Goal: Task Accomplishment & Management: Complete application form

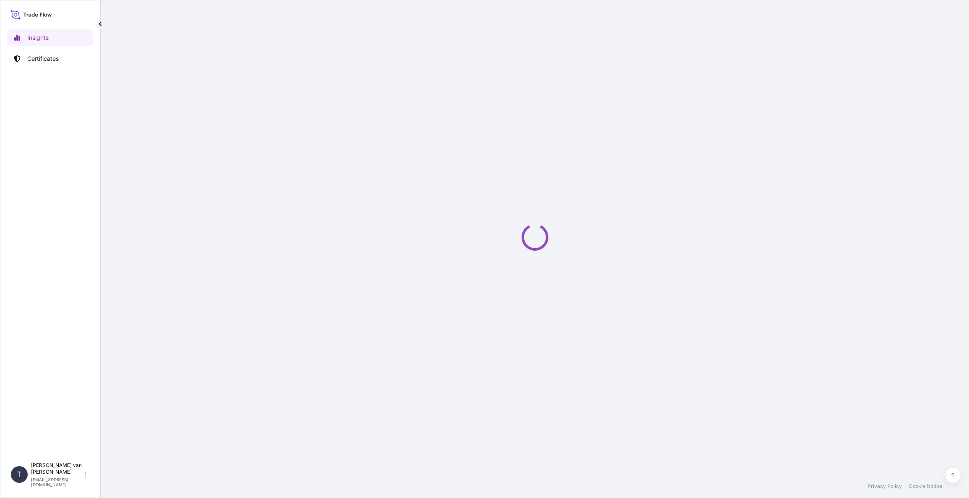
select select "2025"
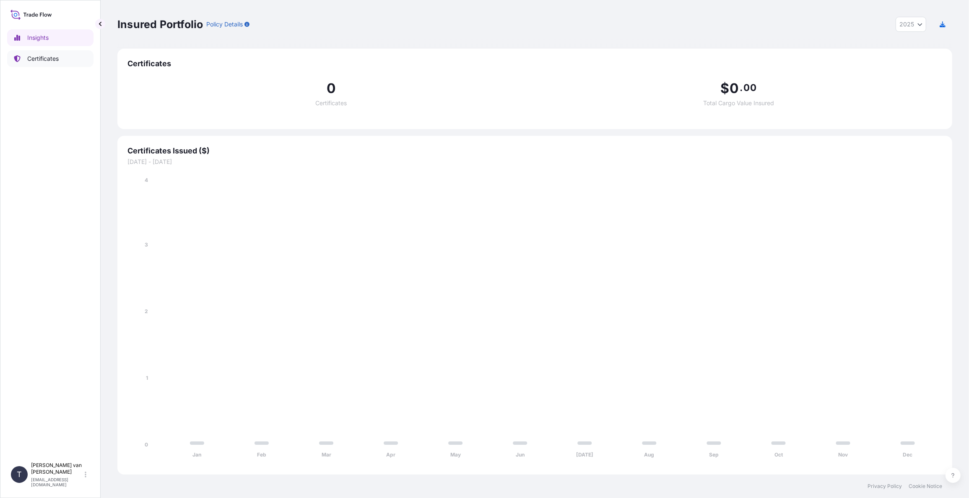
click at [44, 60] on p "Certificates" at bounding box center [42, 58] width 31 height 8
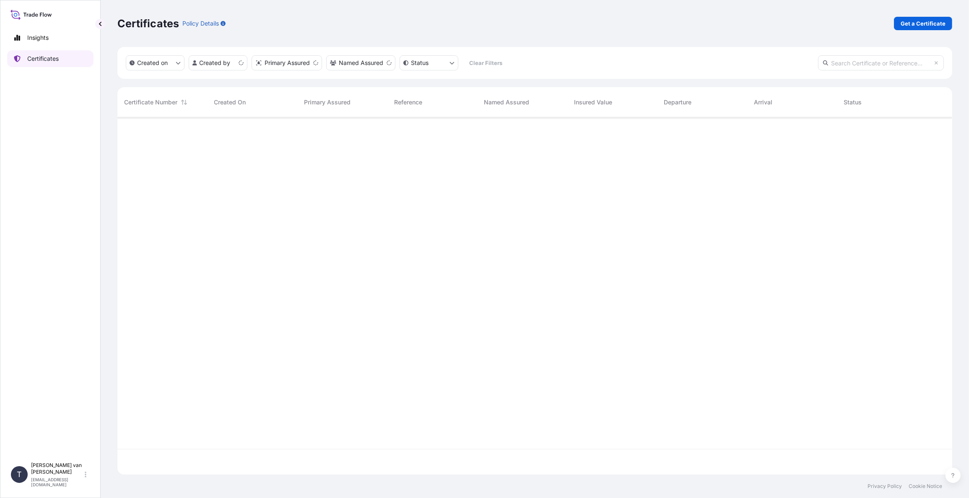
scroll to position [355, 828]
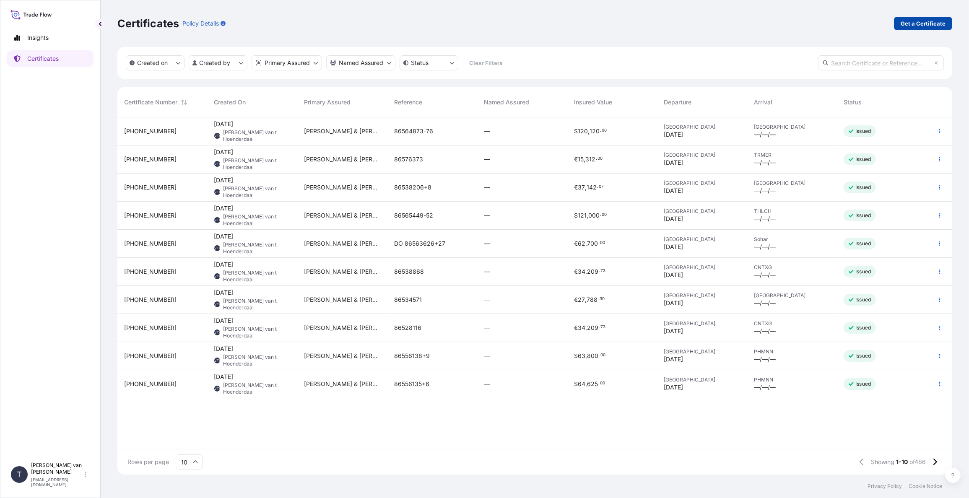
click at [919, 21] on p "Get a Certificate" at bounding box center [922, 23] width 45 height 8
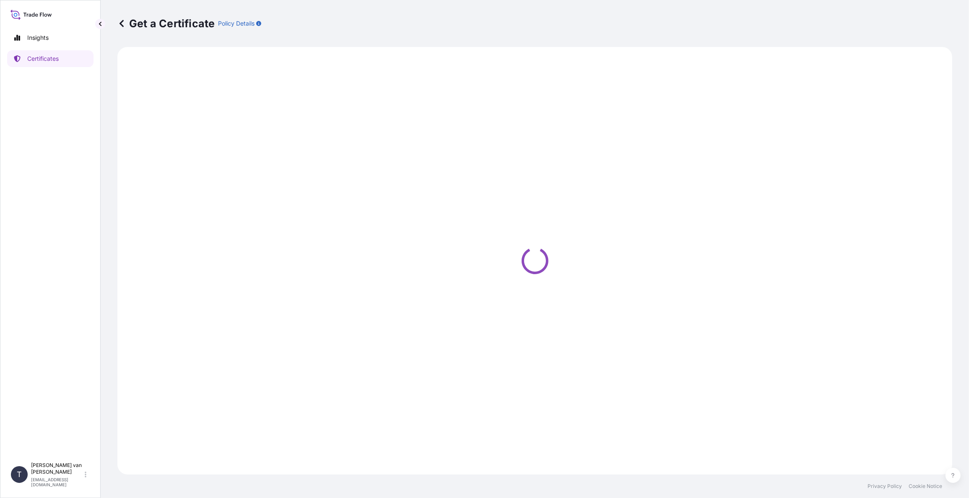
select select "Sea"
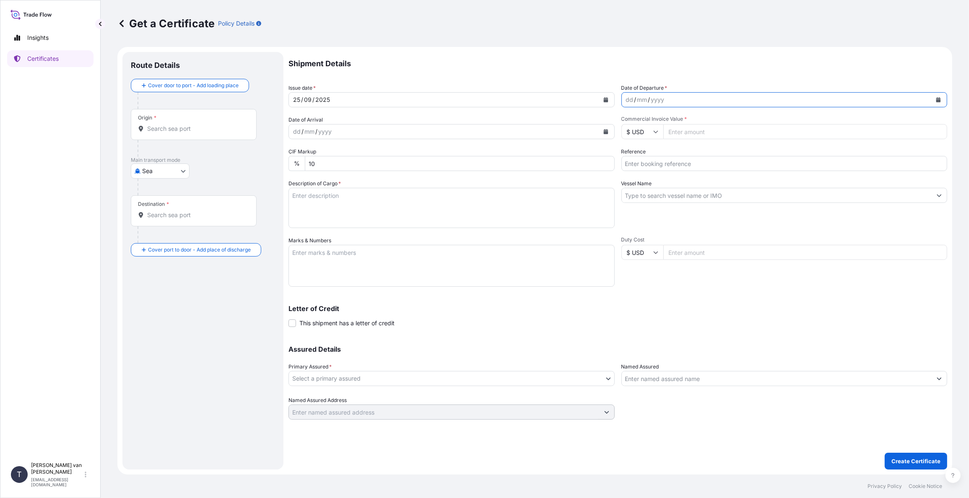
click at [936, 98] on icon "Calendar" at bounding box center [938, 99] width 5 height 5
click at [698, 157] on div "5" at bounding box center [699, 154] width 15 height 15
click at [694, 132] on input "Commercial Invoice Value *" at bounding box center [805, 131] width 284 height 15
type input "54250"
click at [664, 161] on input "Reference" at bounding box center [784, 163] width 326 height 15
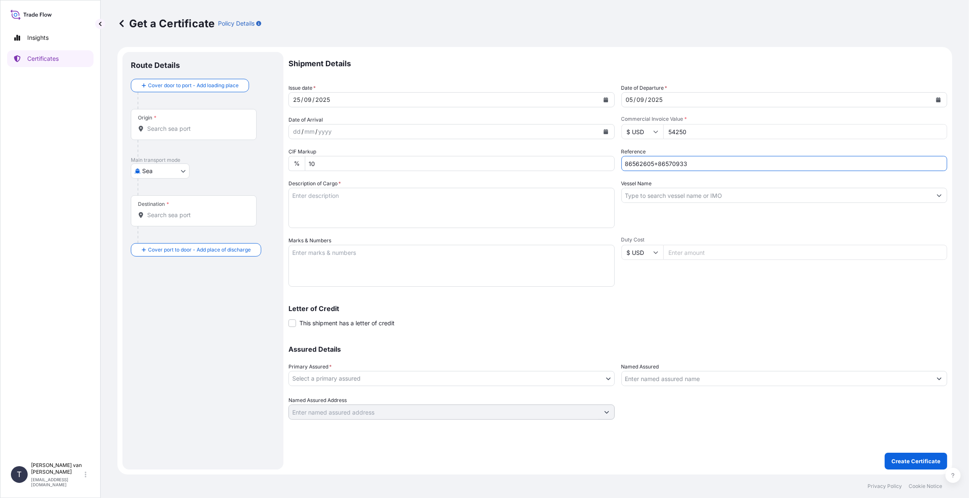
type input "86562605+86570933"
click at [643, 184] on label "Vessel Name" at bounding box center [636, 183] width 31 height 8
click at [643, 188] on input "Vessel Name" at bounding box center [777, 195] width 310 height 15
click at [643, 189] on input "Vessel Name" at bounding box center [777, 195] width 310 height 15
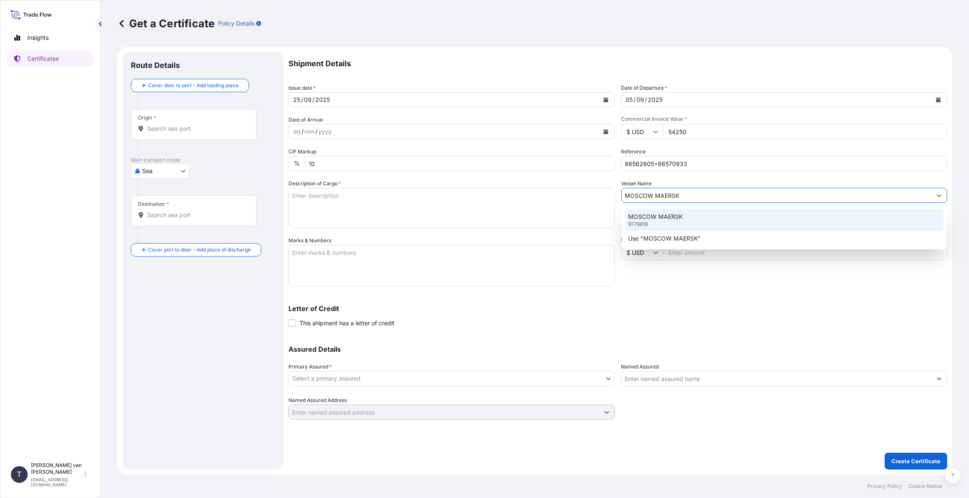
click at [646, 213] on p "MOSCOW MAERSK" at bounding box center [655, 217] width 54 height 8
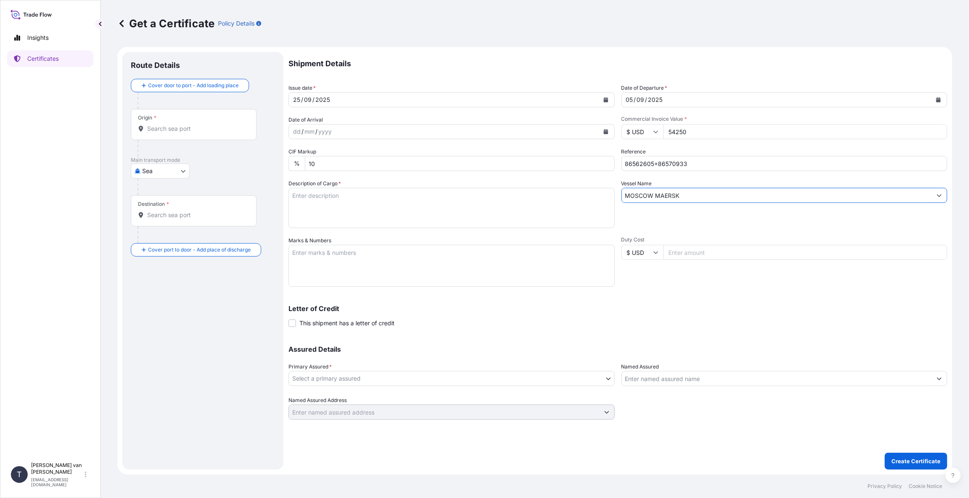
type input "MOSCOW MAERSK"
click at [370, 202] on textarea "Description of Cargo *" at bounding box center [451, 208] width 326 height 40
click at [308, 191] on textarea "2x 40ft container containing: 2000 bags x 25 kg Resistamyl 347 = 50.000 kg" at bounding box center [451, 208] width 326 height 40
drag, startPoint x: 340, startPoint y: 193, endPoint x: 231, endPoint y: 184, distance: 108.5
click at [231, 184] on form "Route Details Cover door to port - Add loading place Place of loading Road / [G…" at bounding box center [534, 261] width 835 height 428
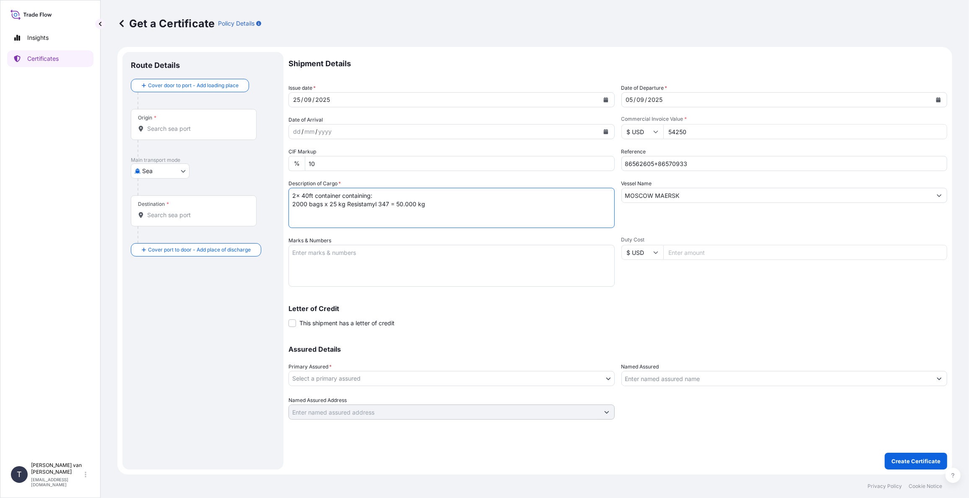
type textarea "2x 40ft container containing: 2000 bags x 25 kg Resistamyl 347 = 50.000 kg"
click at [302, 254] on textarea "Marks & Numbers" at bounding box center [451, 266] width 326 height 42
paste textarea "2x 40ft container"
type textarea "2x 40ft container: CONTAINER: SEAL: HLXU8171193 A107103 TGBU5917425 A107102 DO:…"
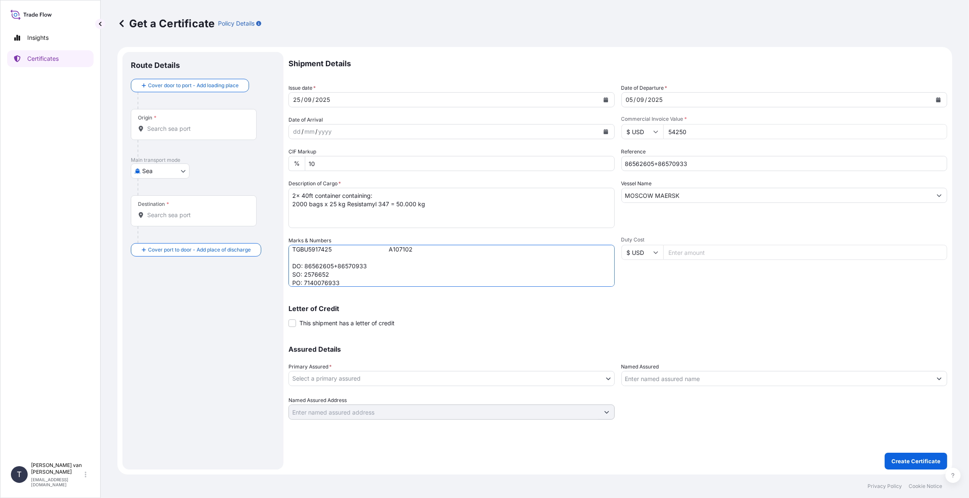
click at [389, 381] on body "Insights Certificates T [PERSON_NAME] van t Hoenderdaal [EMAIL_ADDRESS][DOMAIN_…" at bounding box center [484, 249] width 969 height 498
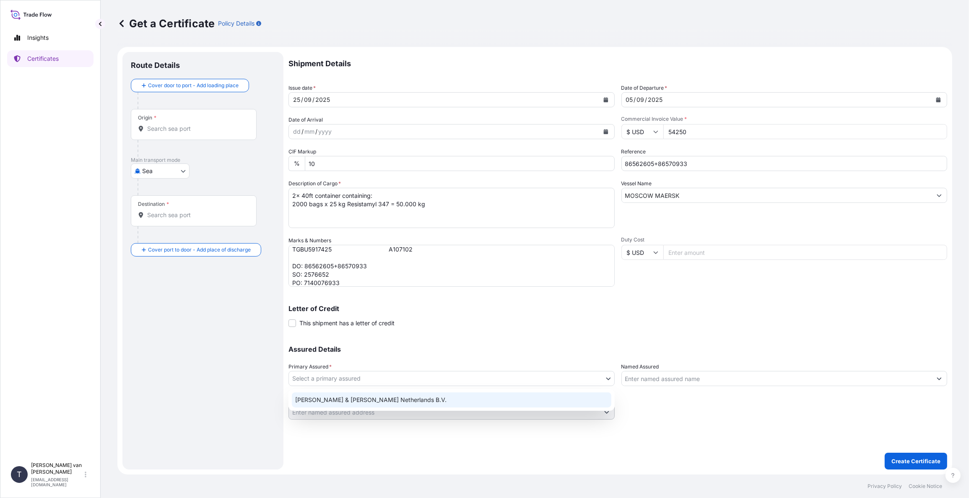
click at [358, 395] on div "[PERSON_NAME] & [PERSON_NAME] Netherlands B.V." at bounding box center [451, 399] width 319 height 15
select select "31666"
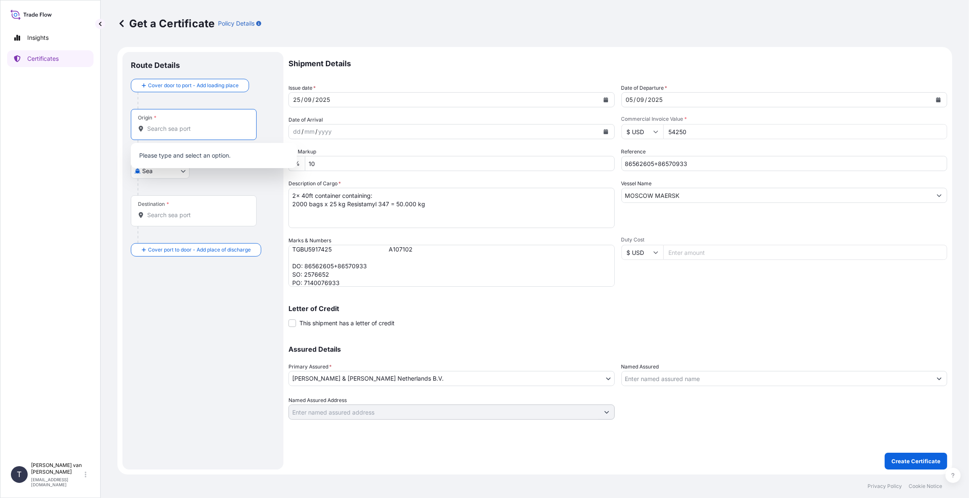
click at [182, 130] on input "Origin *" at bounding box center [196, 128] width 99 height 8
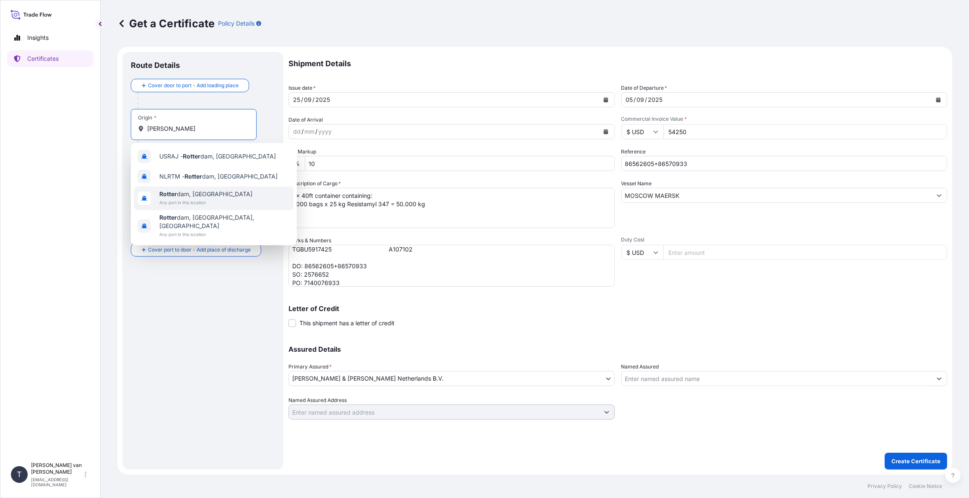
click at [186, 194] on span "[PERSON_NAME] dam, [GEOGRAPHIC_DATA]" at bounding box center [205, 194] width 93 height 8
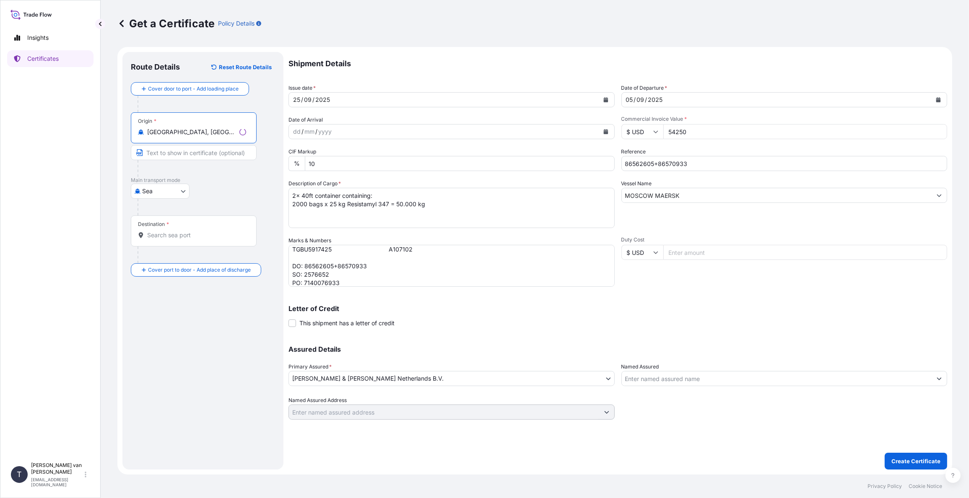
type input "[GEOGRAPHIC_DATA], [GEOGRAPHIC_DATA]"
click at [177, 239] on input "Destination *" at bounding box center [196, 235] width 99 height 8
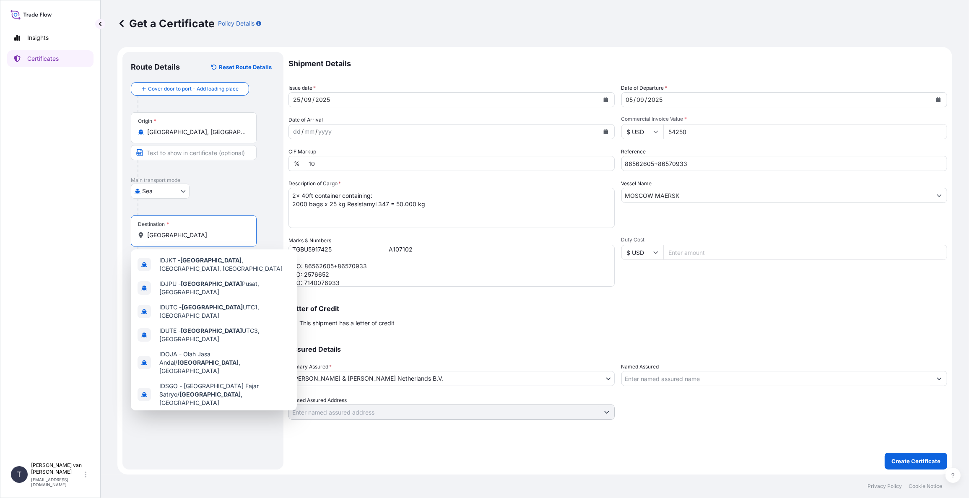
click at [189, 414] on span "[GEOGRAPHIC_DATA] , [GEOGRAPHIC_DATA]" at bounding box center [221, 418] width 124 height 8
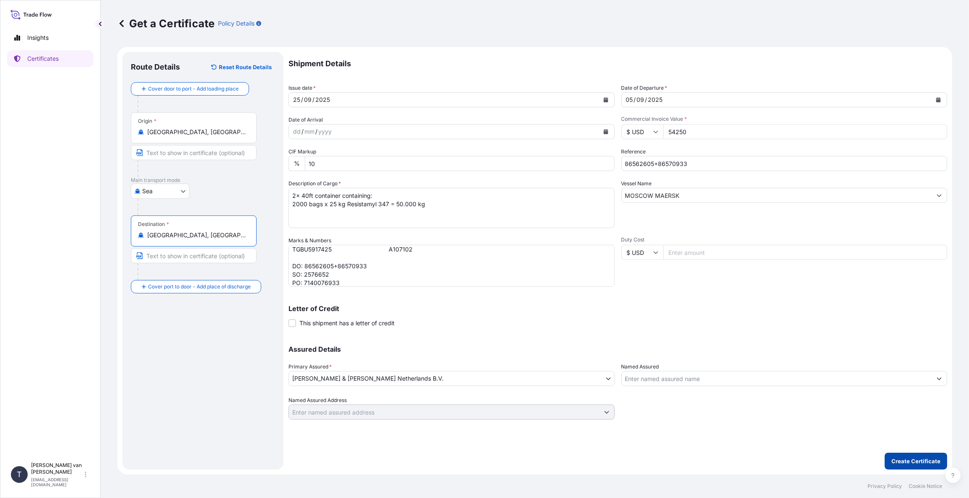
type input "[GEOGRAPHIC_DATA], [GEOGRAPHIC_DATA]"
click at [924, 461] on p "Create Certificate" at bounding box center [915, 461] width 49 height 8
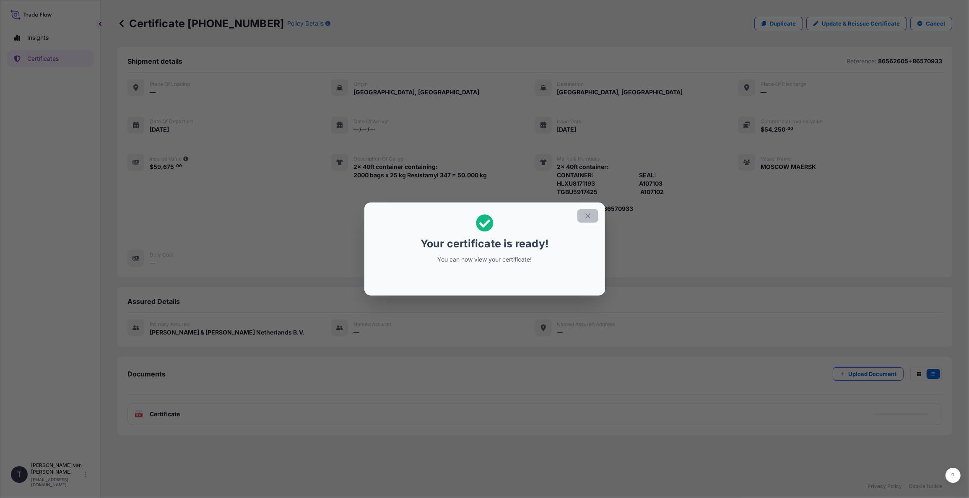
click at [589, 215] on icon "button" at bounding box center [588, 216] width 8 height 8
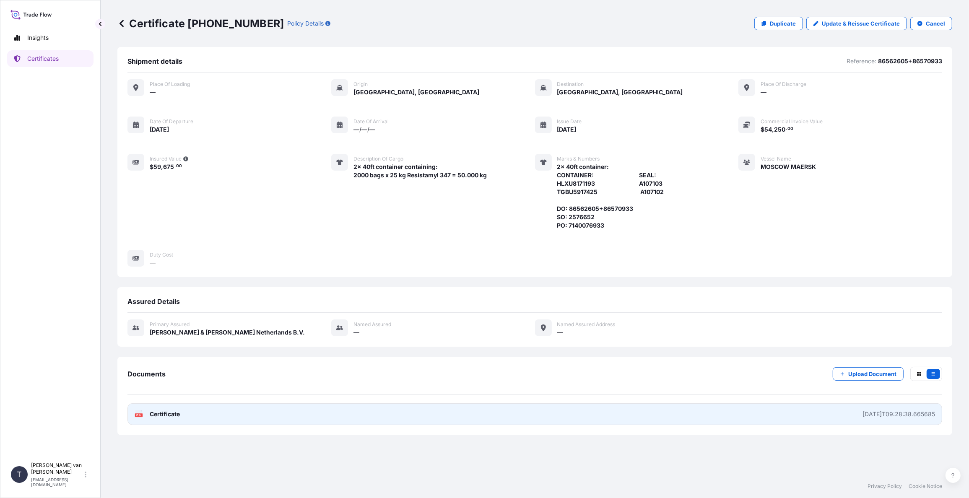
click at [170, 411] on span "Certificate" at bounding box center [165, 414] width 30 height 8
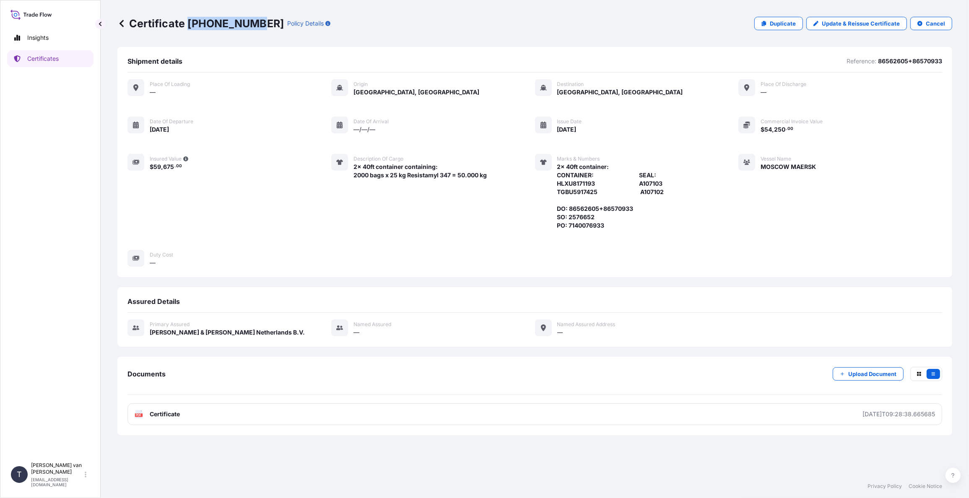
drag, startPoint x: 250, startPoint y: 23, endPoint x: 188, endPoint y: 26, distance: 61.7
click at [188, 26] on p "Certificate [PHONE_NUMBER]" at bounding box center [200, 23] width 166 height 13
copy p "[PHONE_NUMBER]"
click at [38, 59] on p "Certificates" at bounding box center [42, 58] width 31 height 8
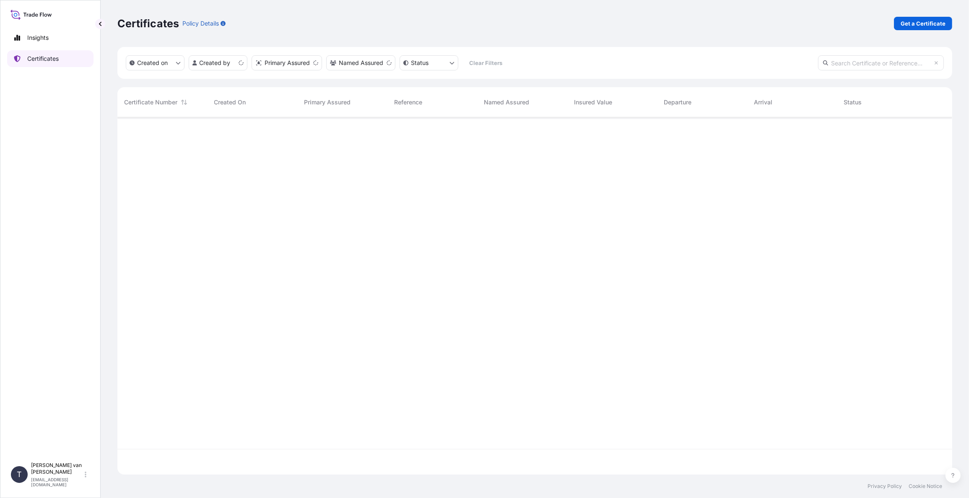
scroll to position [355, 828]
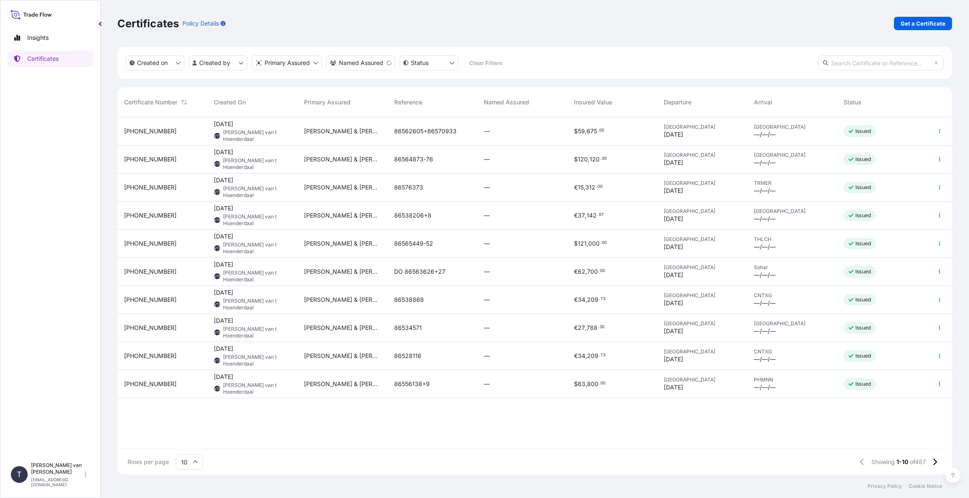
click at [140, 160] on span "[PHONE_NUMBER]" at bounding box center [150, 159] width 52 height 8
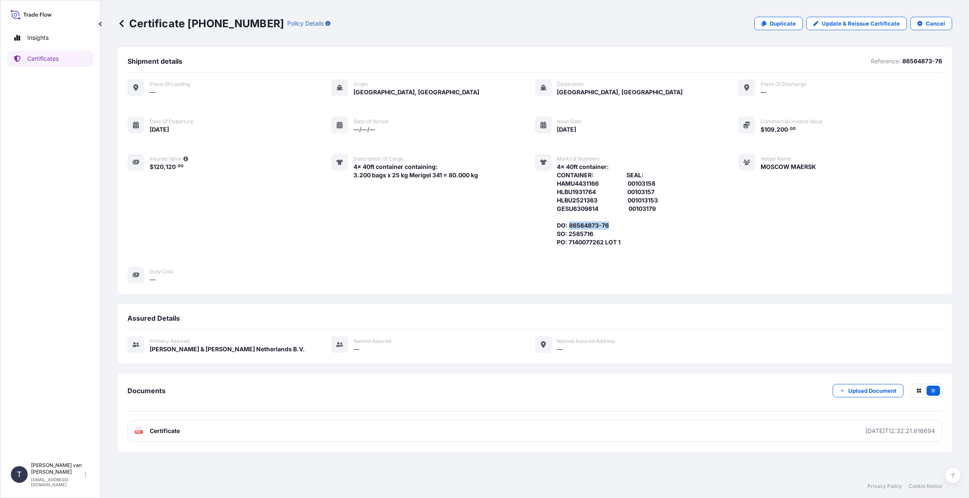
drag, startPoint x: 608, startPoint y: 226, endPoint x: 570, endPoint y: 224, distance: 38.6
click at [570, 224] on span "4x 40ft container: CONTAINER: SEAL: HAMU4431166 00103158 HLBU1931764 00103157 H…" at bounding box center [607, 205] width 101 height 84
copy span "86564873-76"
click at [62, 59] on link "Certificates" at bounding box center [50, 58] width 86 height 17
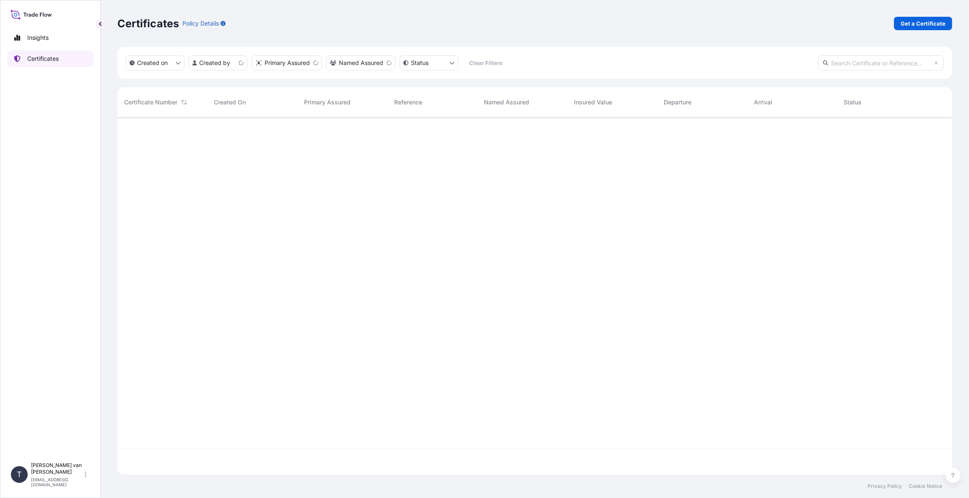
scroll to position [355, 828]
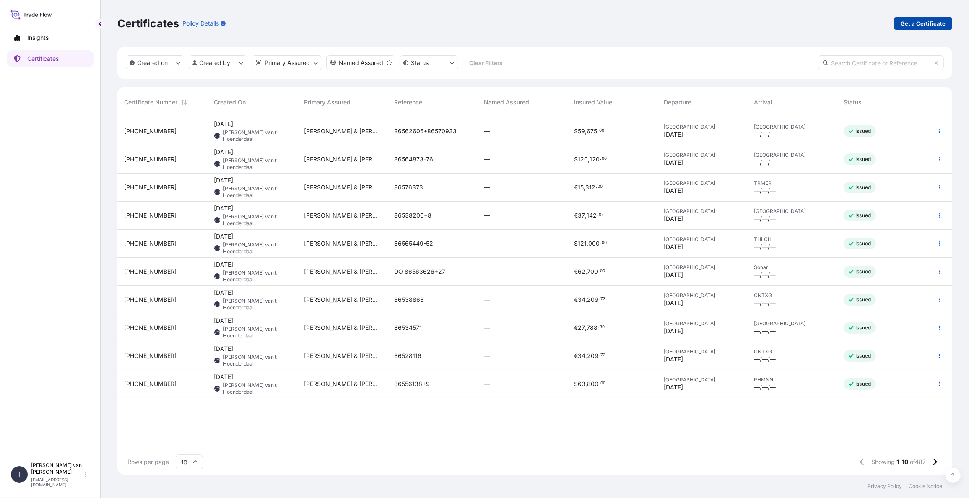
click at [933, 27] on p "Get a Certificate" at bounding box center [922, 23] width 45 height 8
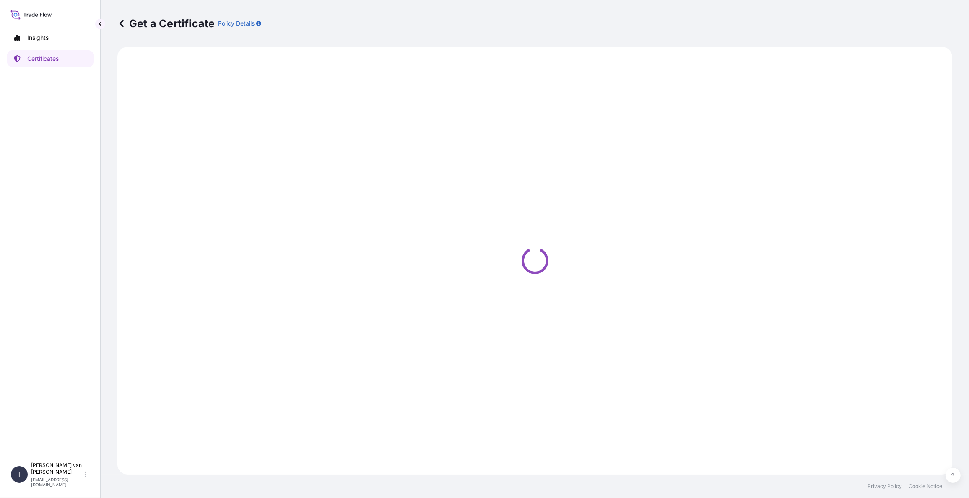
select select "Sea"
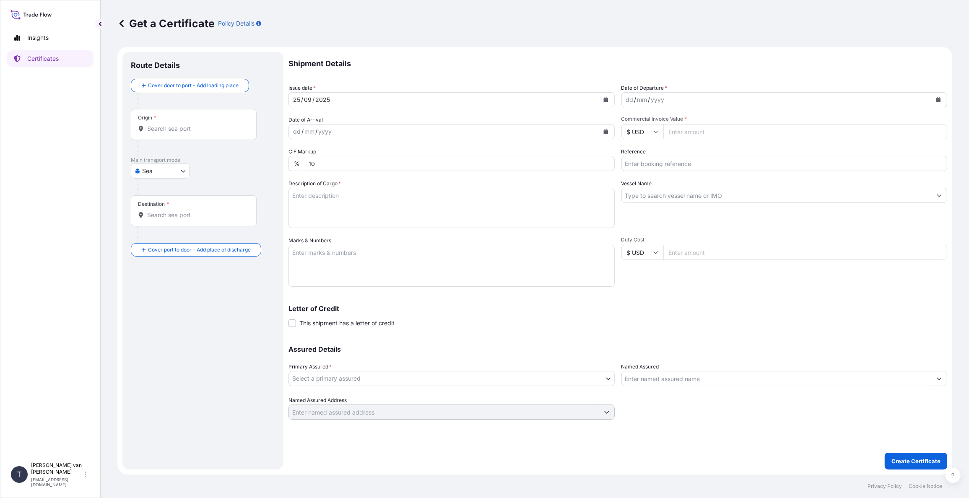
click at [935, 98] on button "Calendar" at bounding box center [937, 99] width 13 height 13
click at [650, 203] on div "23" at bounding box center [651, 201] width 15 height 15
click at [690, 130] on input "Commercial Invoice Value *" at bounding box center [805, 131] width 284 height 15
type input "145000"
click at [682, 163] on input "Reference" at bounding box center [784, 163] width 326 height 15
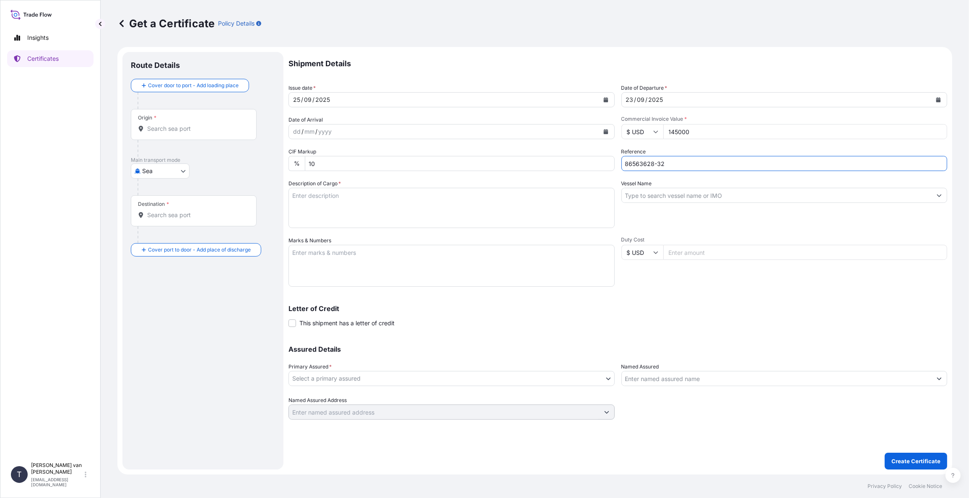
type input "86563628-32"
click at [660, 194] on input "Vessel Name" at bounding box center [777, 195] width 310 height 15
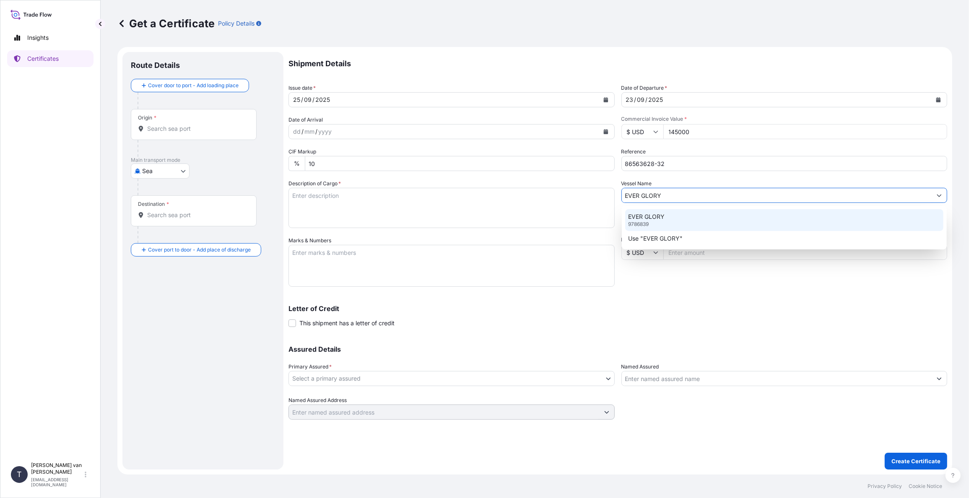
click at [662, 221] on div "EVER GLORY 9786839" at bounding box center [784, 220] width 319 height 22
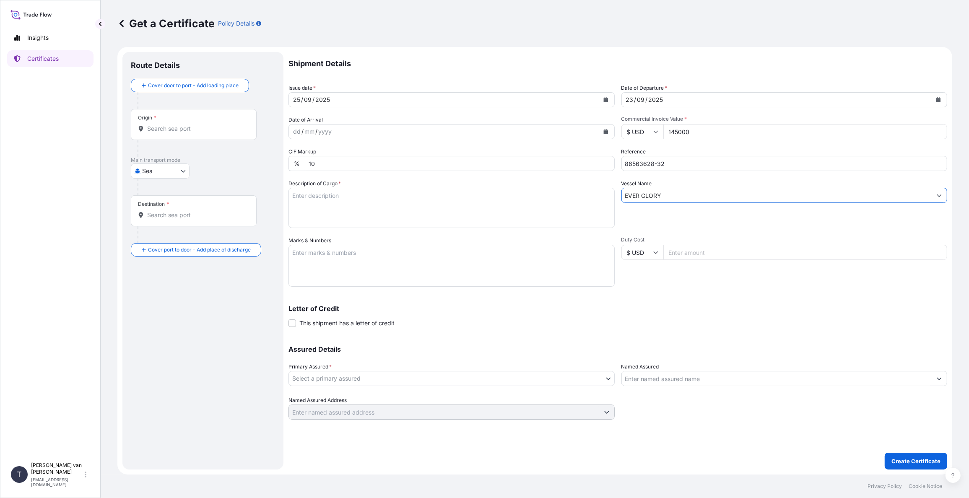
type input "EVER GLORY"
click at [368, 207] on textarea "Description of Cargo *" at bounding box center [451, 208] width 326 height 40
click at [341, 192] on textarea "5x 40ft container containing: 5.000 bags x 25 kg Resistamyl 345 = 125.000 kg" at bounding box center [451, 208] width 326 height 40
drag, startPoint x: 340, startPoint y: 193, endPoint x: 272, endPoint y: 192, distance: 68.3
click at [272, 192] on form "Route Details Cover door to port - Add loading place Place of loading Road / [G…" at bounding box center [534, 261] width 835 height 428
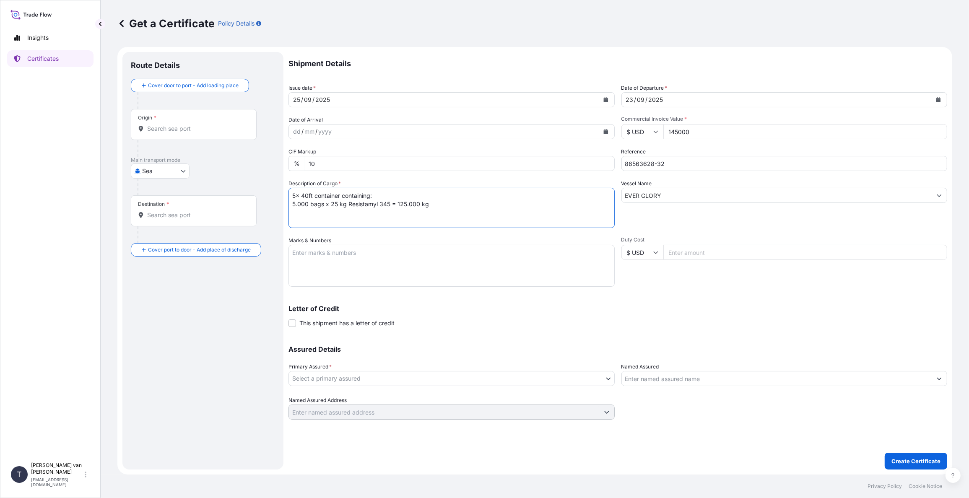
type textarea "5x 40ft container containing: 5.000 bags x 25 kg Resistamyl 345 = 125.000 kg"
click at [309, 257] on textarea "Marks & Numbers" at bounding box center [451, 266] width 326 height 42
paste textarea "5x 40ft container"
type textarea "5x 40ft container: CONTAINER: SEAL: OOCU7258657 00101689 OOCU7426920 00101685 C…"
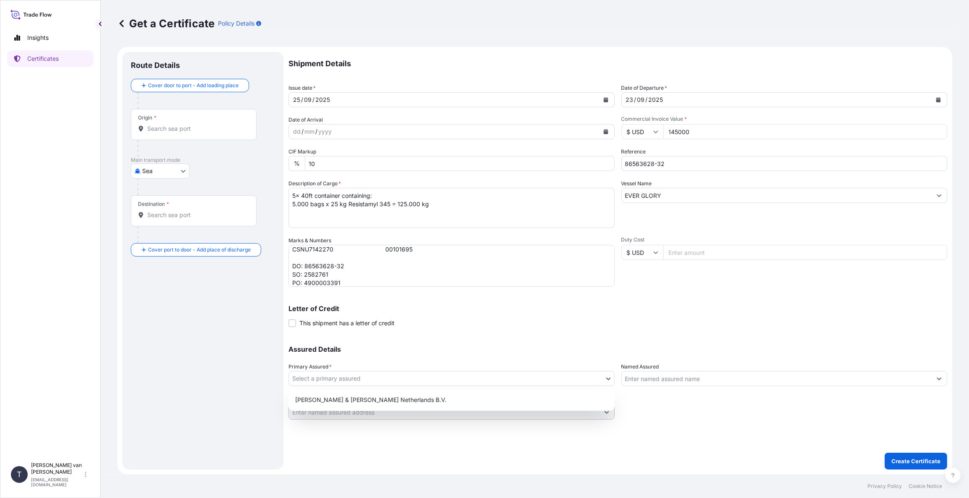
click at [376, 384] on body "Insights Certificates T [PERSON_NAME] van t Hoenderdaal [EMAIL_ADDRESS][DOMAIN_…" at bounding box center [484, 249] width 969 height 498
click at [337, 399] on div "[PERSON_NAME] & [PERSON_NAME] Netherlands B.V." at bounding box center [451, 399] width 319 height 15
select select "31666"
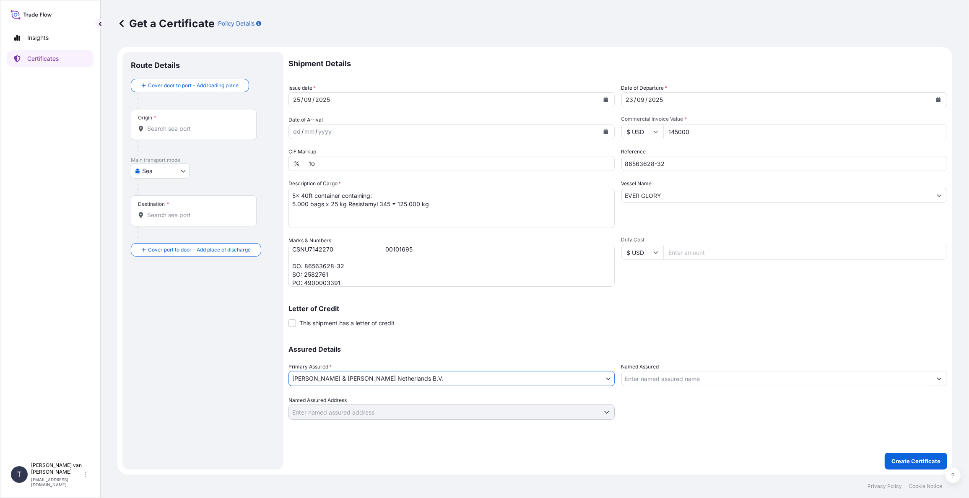
click at [210, 132] on input "Origin *" at bounding box center [196, 128] width 99 height 8
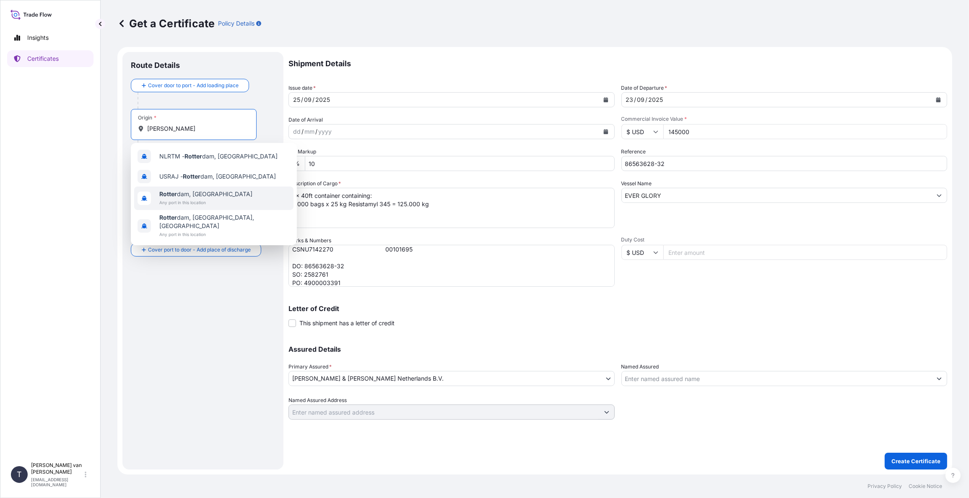
click at [191, 197] on span "[PERSON_NAME] dam, [GEOGRAPHIC_DATA]" at bounding box center [205, 194] width 93 height 8
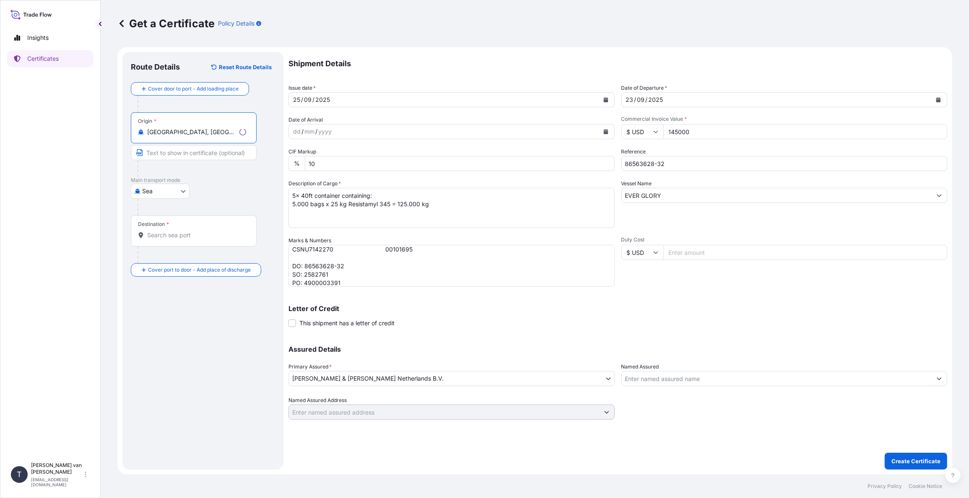
type input "[GEOGRAPHIC_DATA], [GEOGRAPHIC_DATA]"
click at [164, 235] on input "Destination *" at bounding box center [196, 235] width 99 height 8
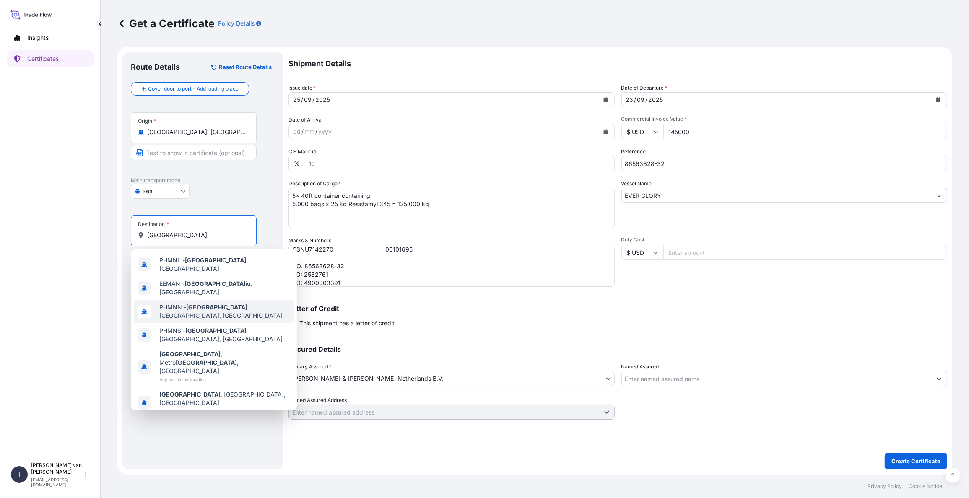
click at [218, 303] on span "PHMNN - [GEOGRAPHIC_DATA], [GEOGRAPHIC_DATA]" at bounding box center [224, 311] width 131 height 17
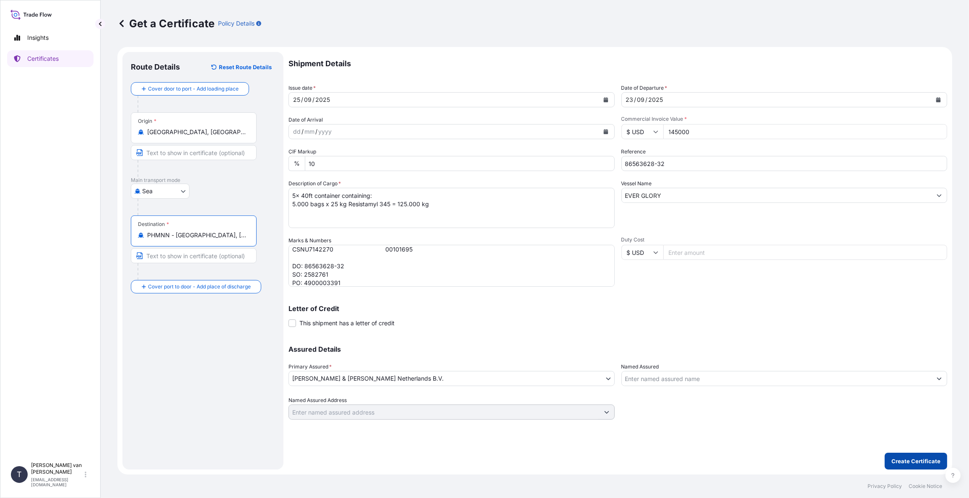
type input "PHMNN - [GEOGRAPHIC_DATA], [GEOGRAPHIC_DATA]"
click at [914, 459] on p "Create Certificate" at bounding box center [915, 461] width 49 height 8
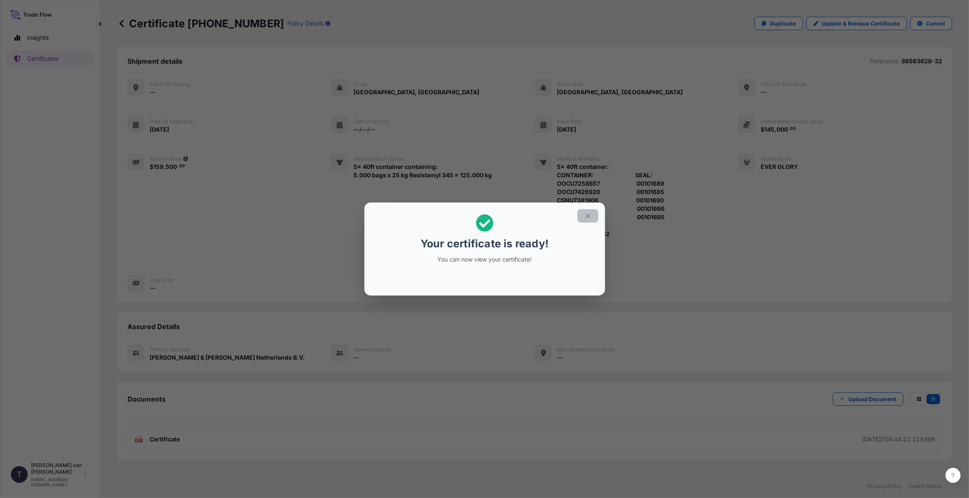
click at [589, 216] on icon "button" at bounding box center [588, 216] width 8 height 8
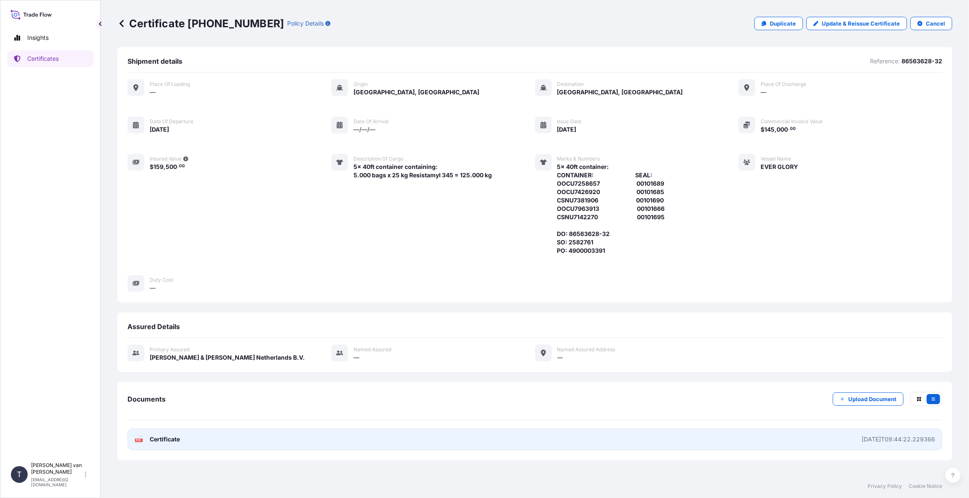
click at [160, 440] on span "Certificate" at bounding box center [165, 439] width 30 height 8
